Goal: Transaction & Acquisition: Obtain resource

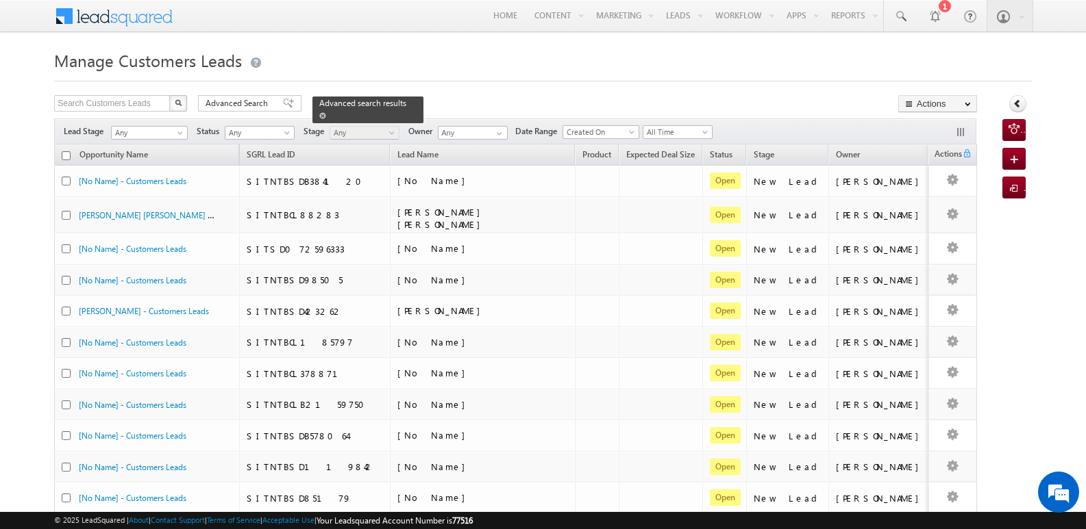
click at [326, 112] on span at bounding box center [322, 115] width 7 height 7
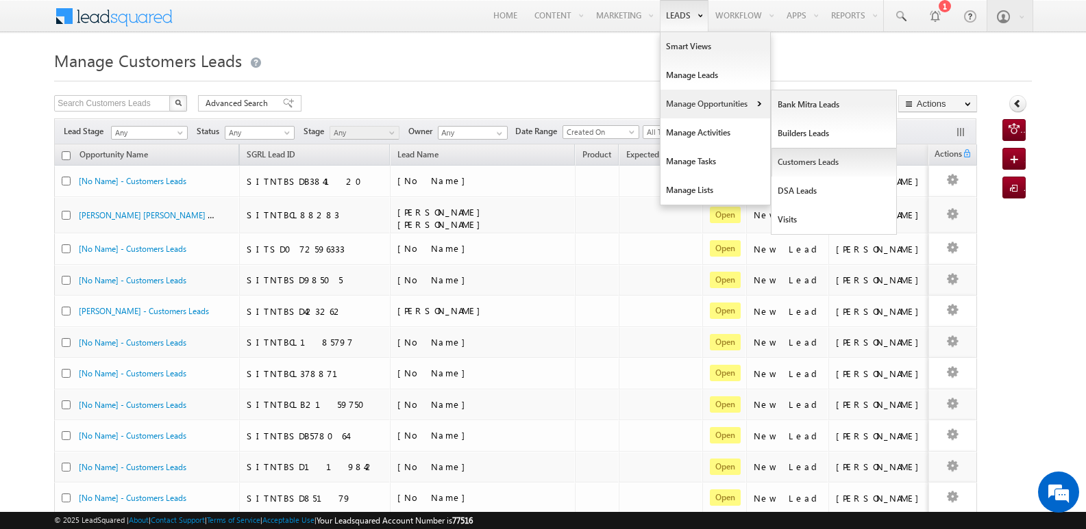
click at [792, 160] on link "Customers Leads" at bounding box center [833, 162] width 125 height 29
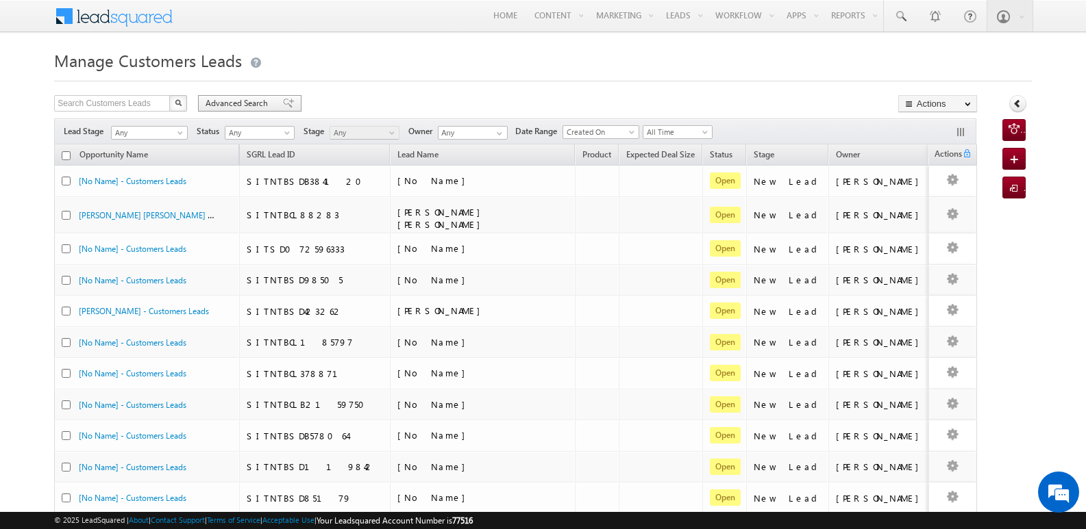
click at [283, 101] on span at bounding box center [288, 104] width 11 height 10
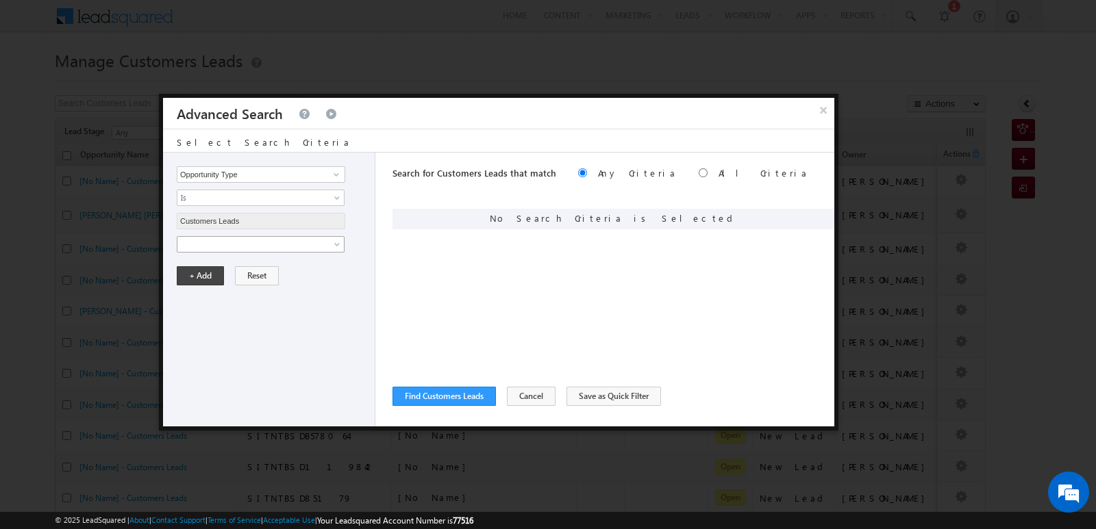
click at [256, 246] on span at bounding box center [251, 244] width 149 height 12
click at [260, 266] on span "Is" at bounding box center [251, 268] width 149 height 12
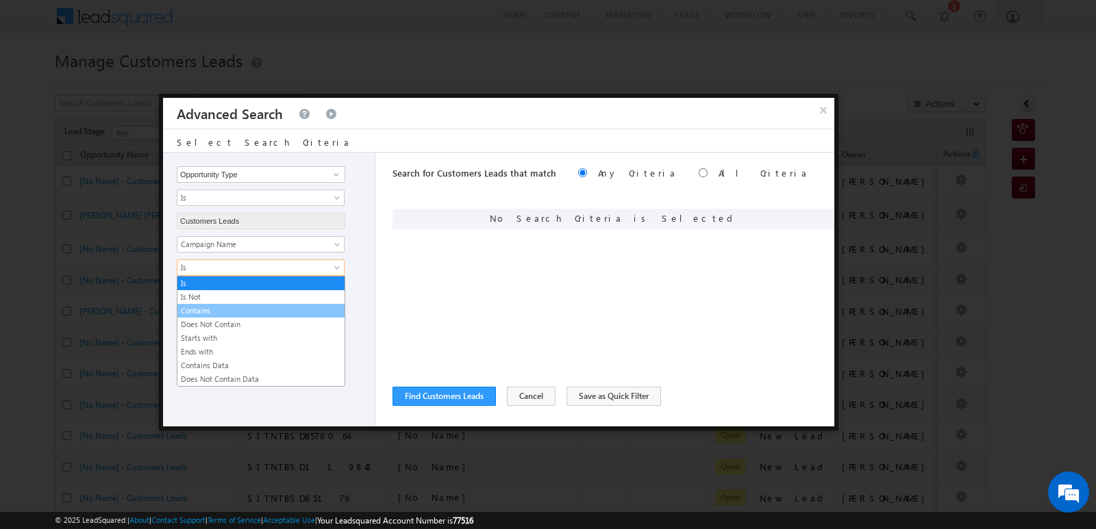
click at [221, 311] on link "Contains" at bounding box center [260, 311] width 167 height 12
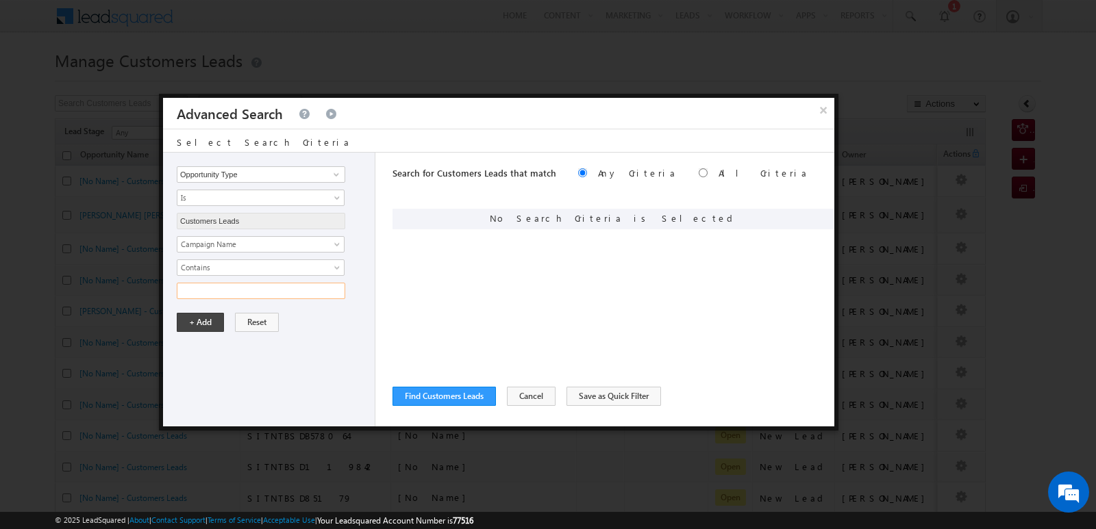
click at [240, 296] on input "text" at bounding box center [261, 291] width 168 height 16
type input "20SEP25"
click at [318, 345] on div "Opportunity Type Lead Owner Sales Group Prospect Id Address 1 Address 2 Age Ass…" at bounding box center [269, 290] width 212 height 274
click at [188, 323] on button "+ Add" at bounding box center [200, 322] width 47 height 19
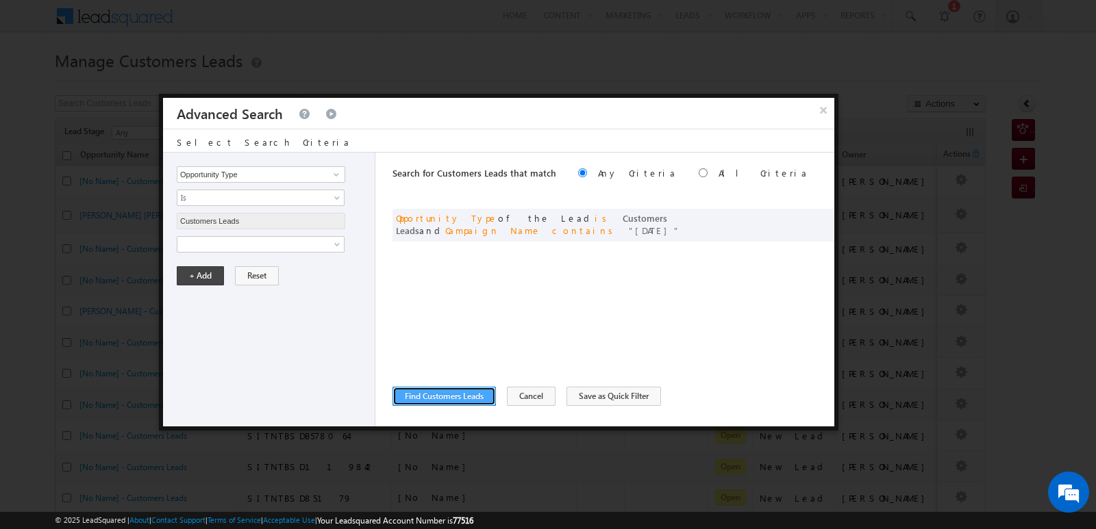
click at [460, 396] on button "Find Customers Leads" at bounding box center [443, 396] width 103 height 19
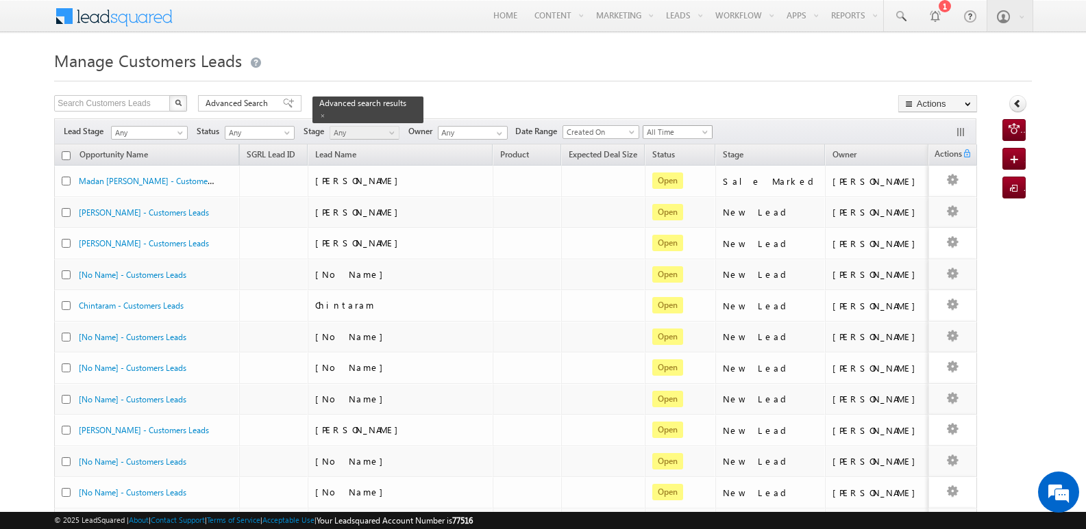
click at [690, 134] on span "All Time" at bounding box center [675, 132] width 65 height 12
click at [675, 187] on link "Today" at bounding box center [681, 190] width 69 height 12
click at [326, 112] on span at bounding box center [322, 115] width 7 height 7
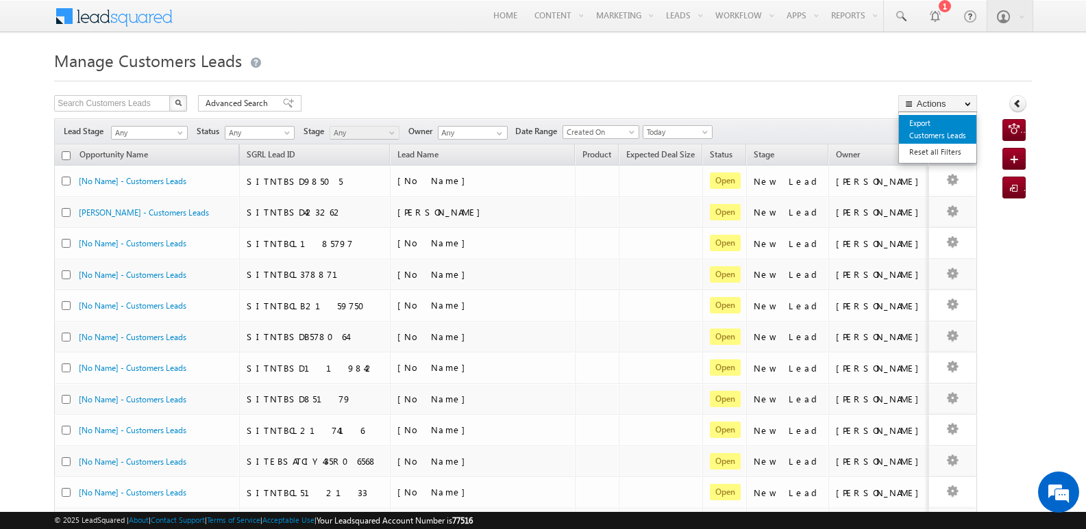
click at [922, 127] on link "Export Customers Leads" at bounding box center [937, 129] width 77 height 29
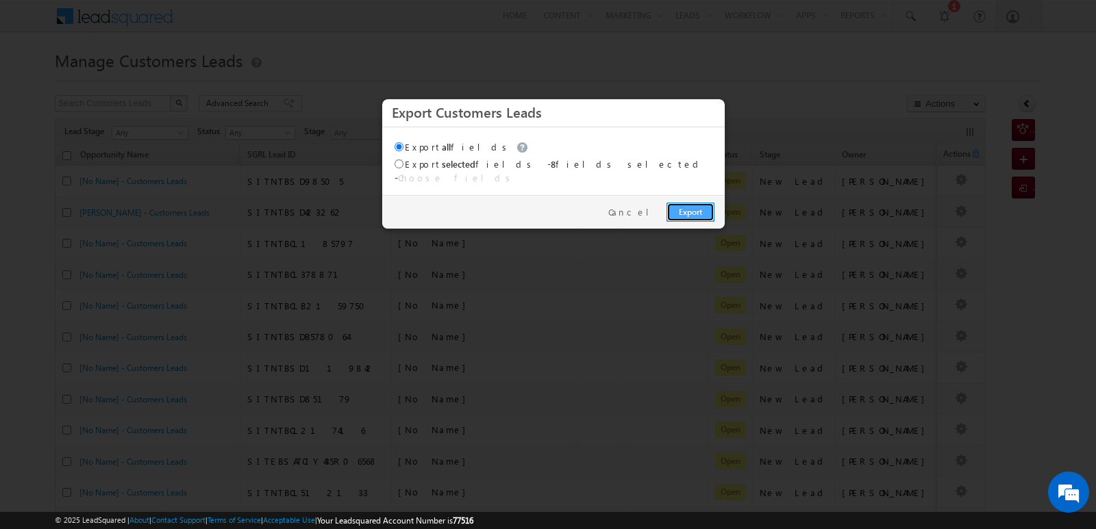
click at [693, 203] on link "Export" at bounding box center [690, 212] width 48 height 19
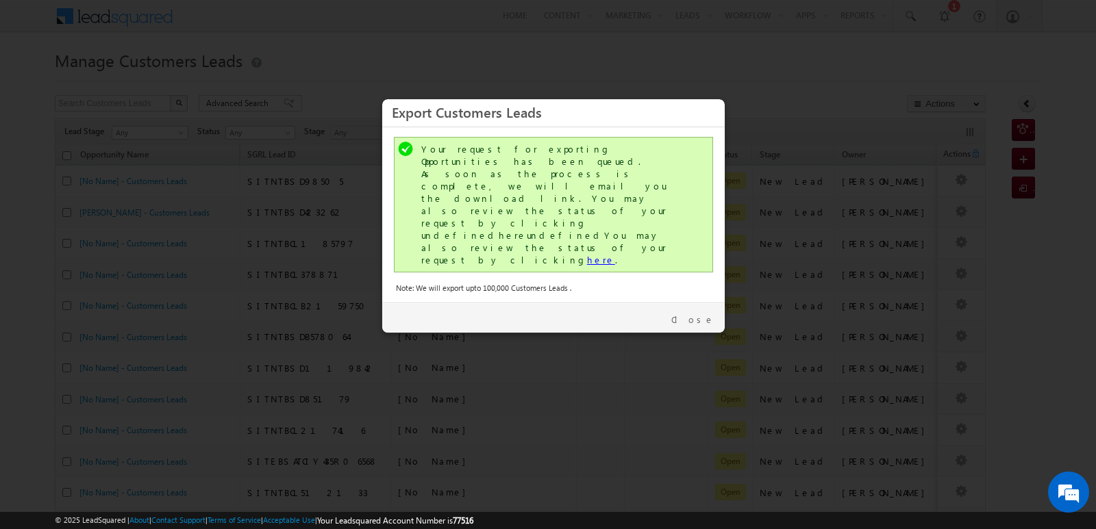
click at [587, 254] on link "here" at bounding box center [601, 260] width 28 height 12
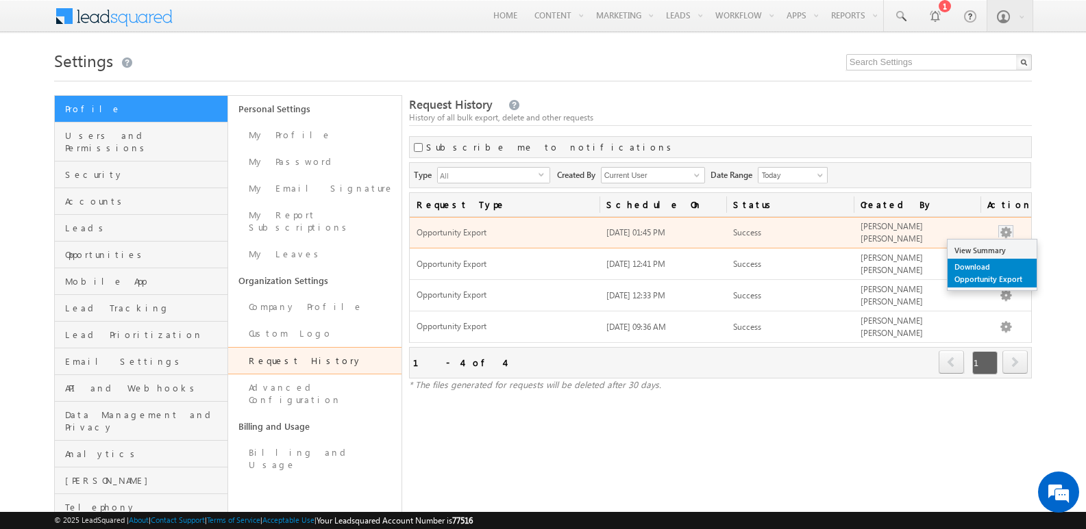
click at [983, 268] on link "Download Opportunity Export" at bounding box center [991, 273] width 89 height 29
